Goal: Transaction & Acquisition: Book appointment/travel/reservation

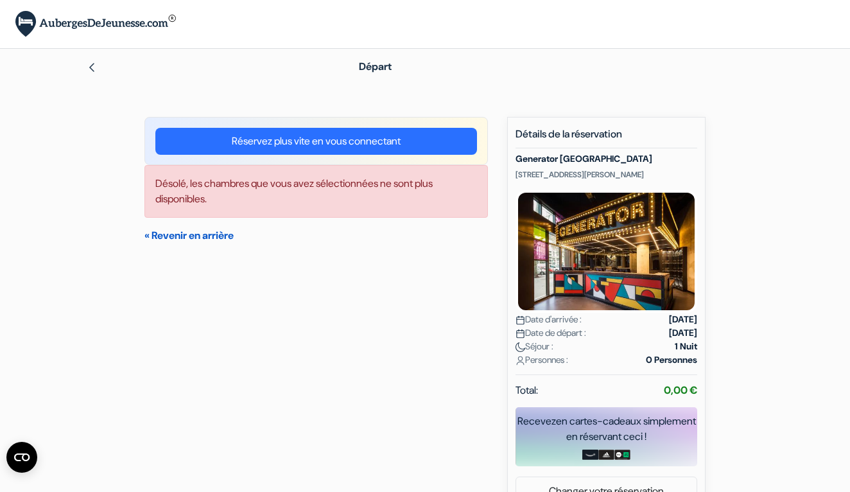
click at [196, 238] on link "« Revenir en arrière" at bounding box center [188, 235] width 89 height 13
click at [188, 234] on link "« Revenir en arrière" at bounding box center [188, 235] width 89 height 13
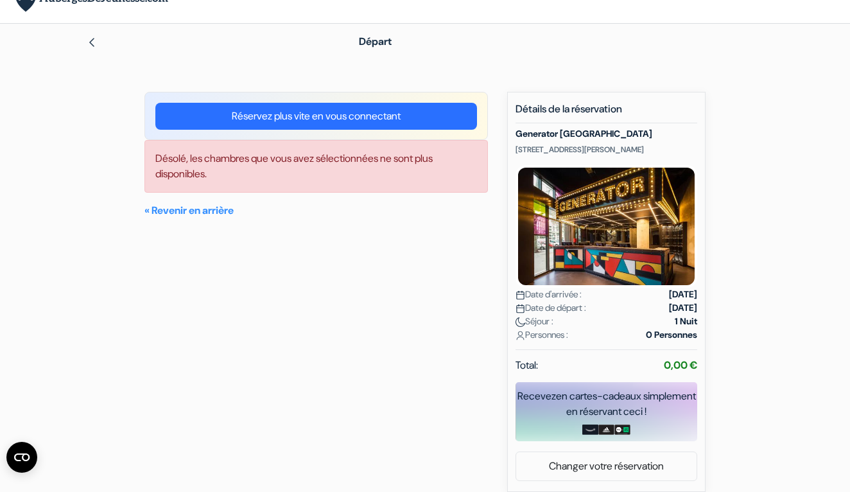
scroll to position [24, 0]
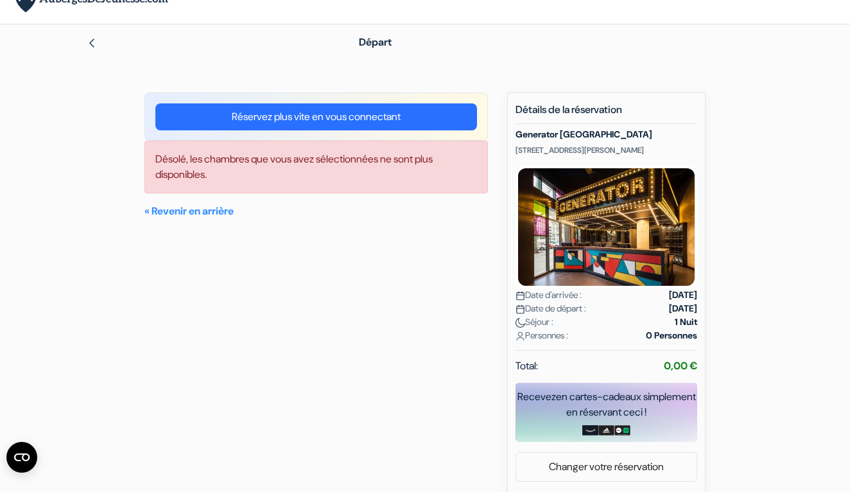
click at [568, 465] on link "Changer votre réservation" at bounding box center [606, 466] width 180 height 24
